Goal: Transaction & Acquisition: Purchase product/service

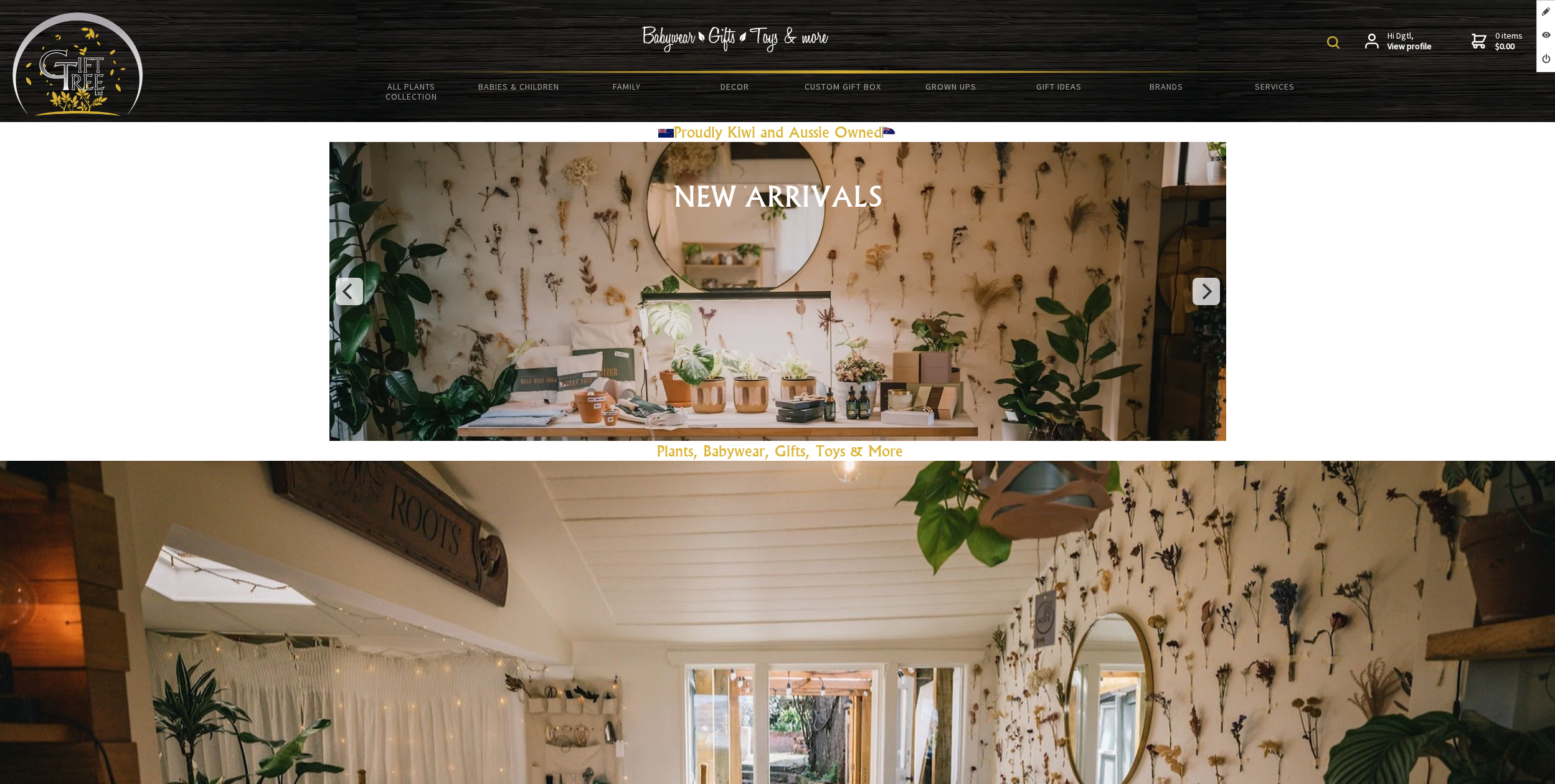
click at [76, 80] on img at bounding box center [77, 64] width 131 height 104
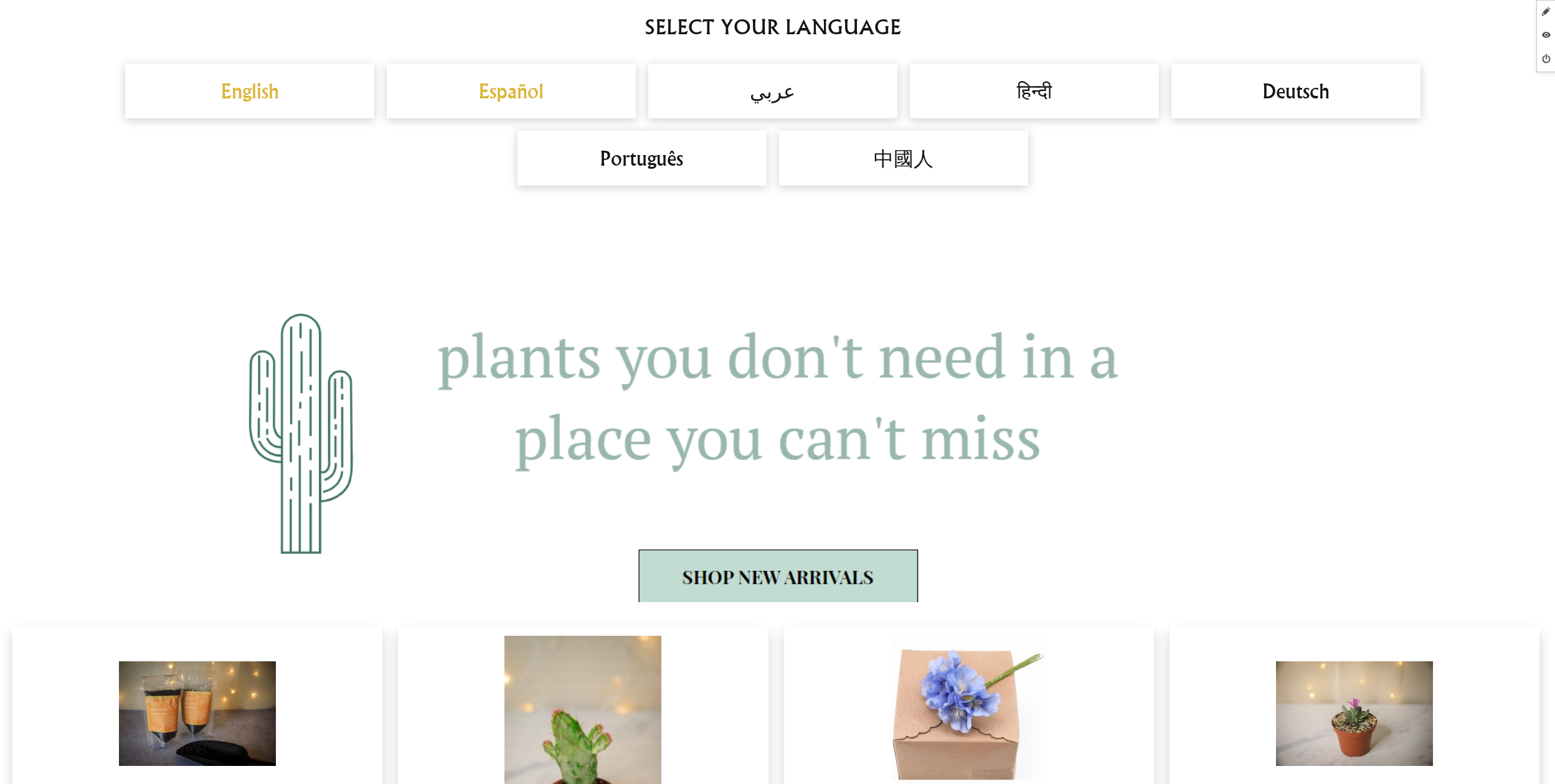
scroll to position [1887, 0]
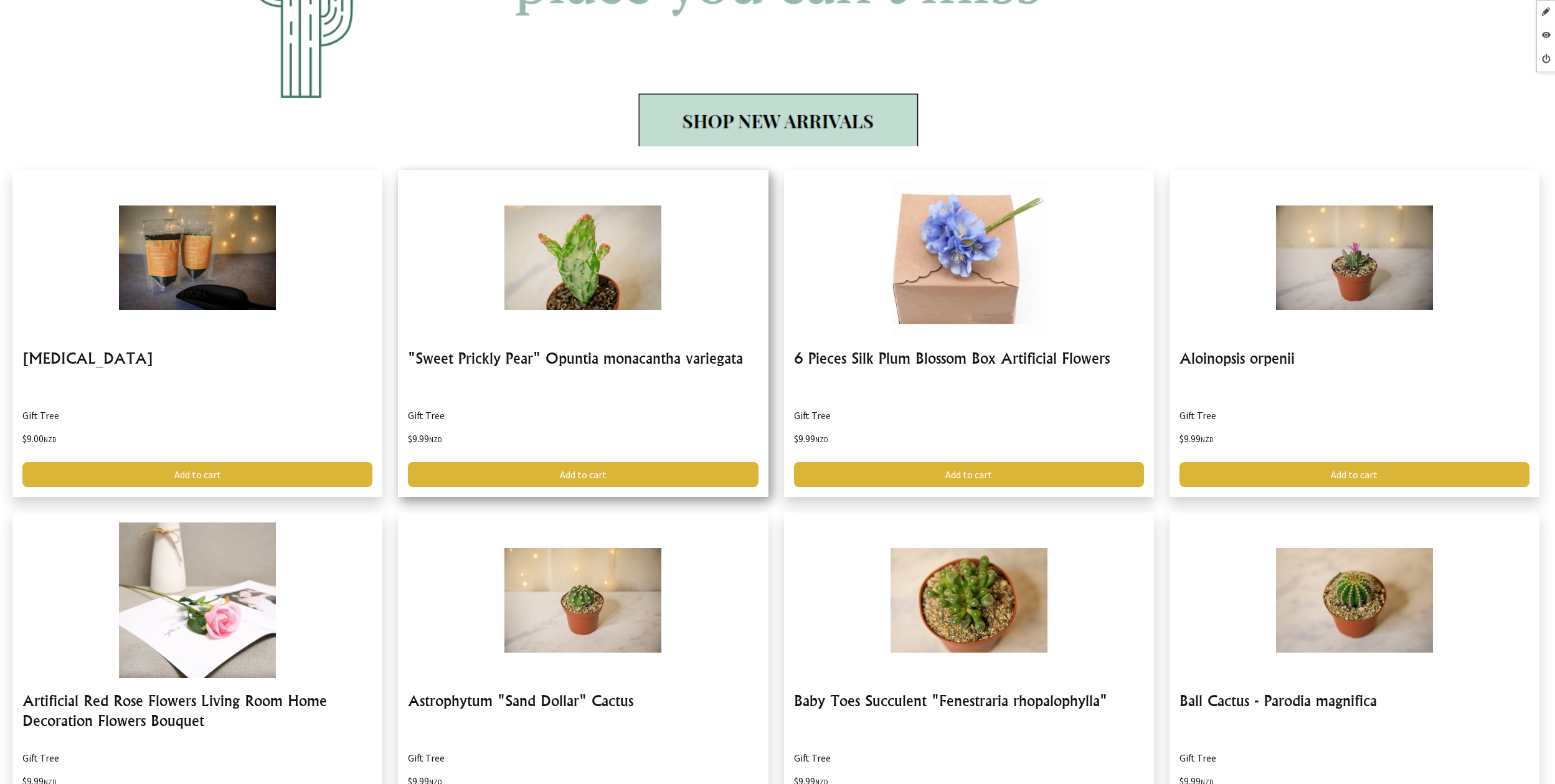
click at [573, 411] on link at bounding box center [582, 333] width 370 height 327
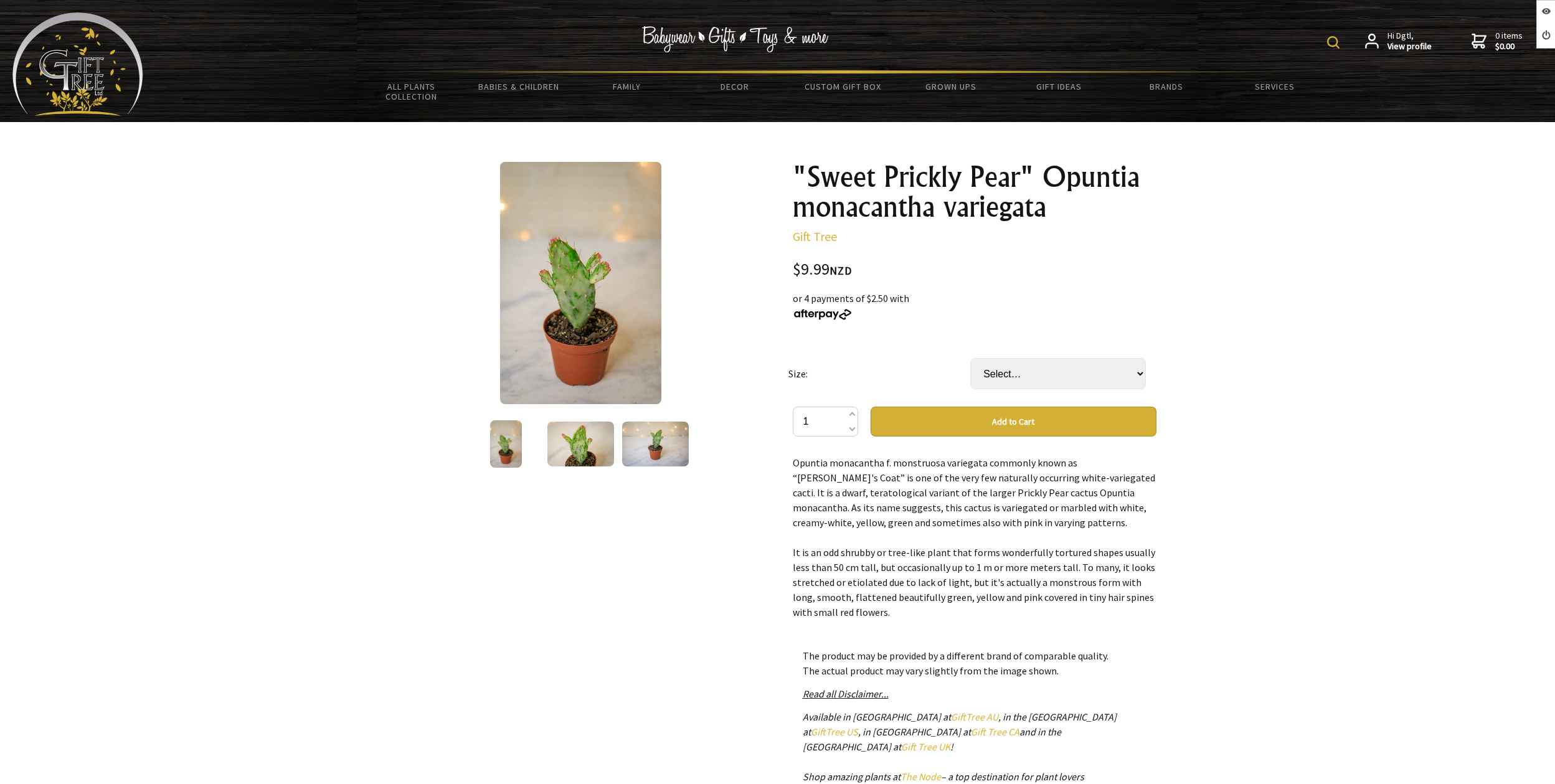
click at [58, 63] on img at bounding box center [77, 64] width 131 height 104
